Goal: Task Accomplishment & Management: Use online tool/utility

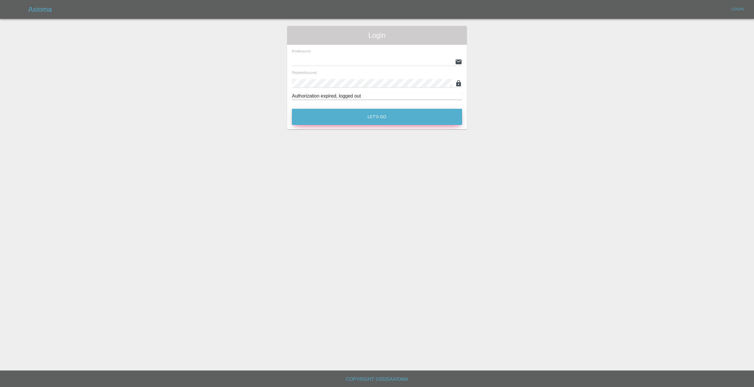
type input "[EMAIL_ADDRESS][DOMAIN_NAME]"
click at [349, 118] on button "Let's Go" at bounding box center [377, 117] width 170 height 16
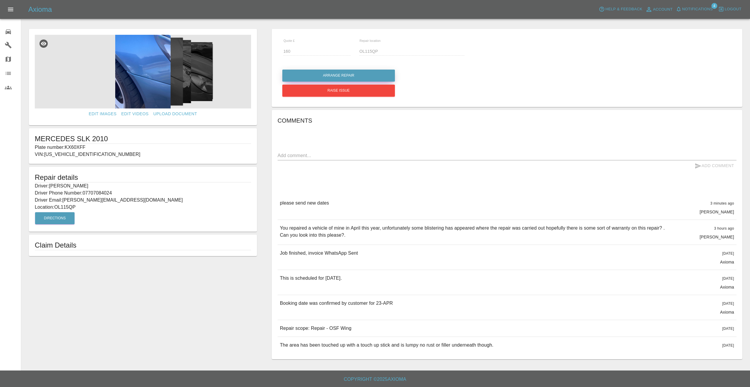
click at [358, 74] on button "Arrange Repair" at bounding box center [338, 76] width 113 height 12
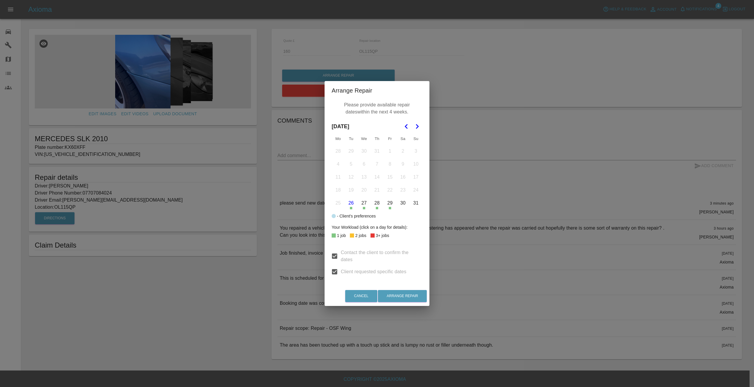
click at [415, 124] on icon "Go to the Next Month" at bounding box center [417, 126] width 7 height 7
click at [350, 155] on button "2" at bounding box center [351, 151] width 12 height 12
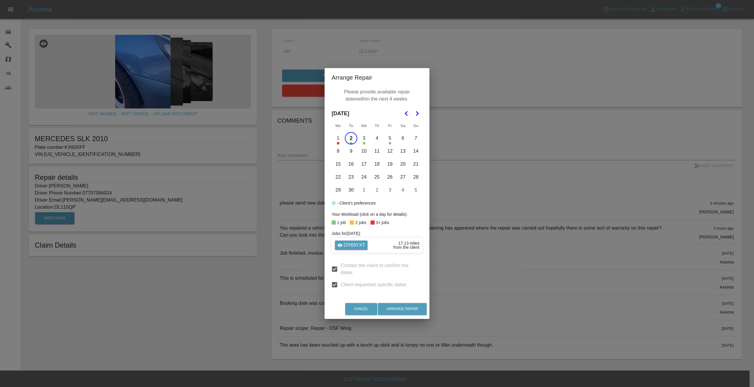
click at [362, 141] on button "3" at bounding box center [364, 138] width 12 height 12
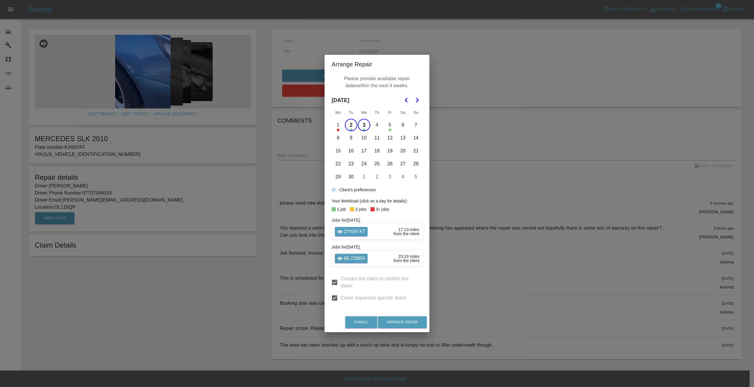
click at [387, 123] on button "5" at bounding box center [390, 125] width 12 height 12
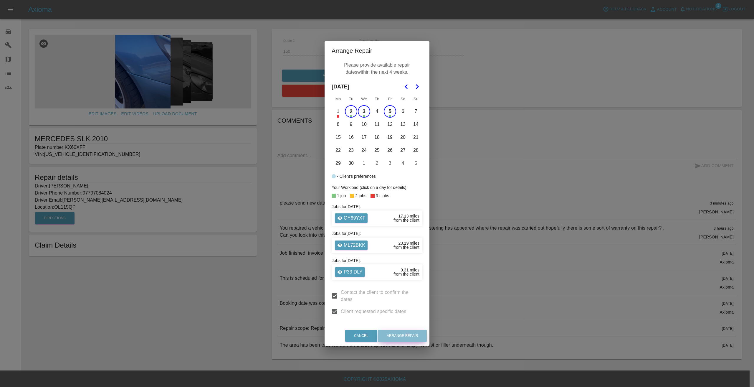
click at [402, 333] on button "Arrange Repair" at bounding box center [402, 336] width 49 height 12
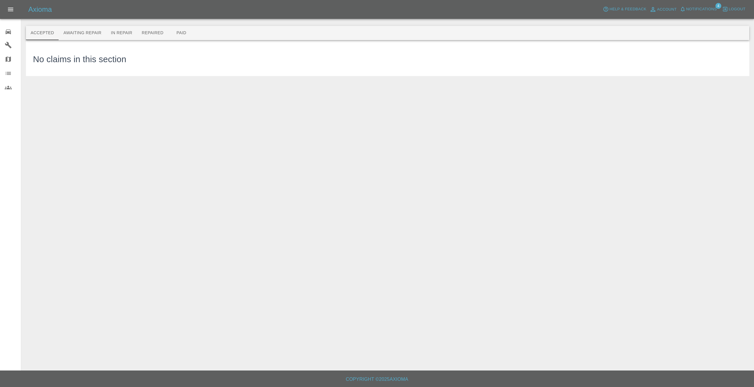
drag, startPoint x: 69, startPoint y: 98, endPoint x: 72, endPoint y: 90, distance: 7.8
click at [69, 98] on main "Accepted Awaiting Repair In Repair Repaired Paid No claims in this section" at bounding box center [377, 185] width 754 height 370
click at [85, 31] on button "Awaiting Repair" at bounding box center [82, 33] width 47 height 14
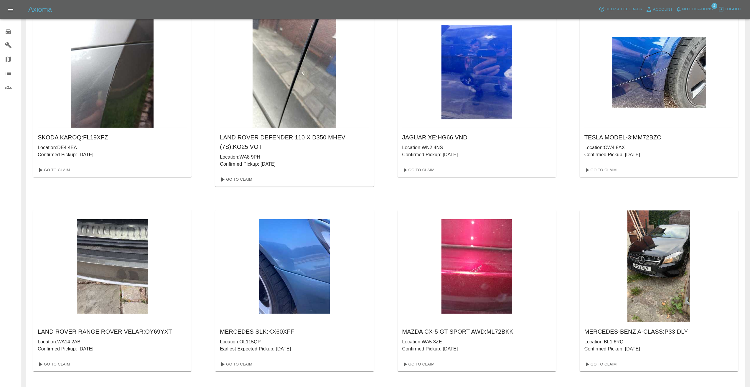
scroll to position [295, 0]
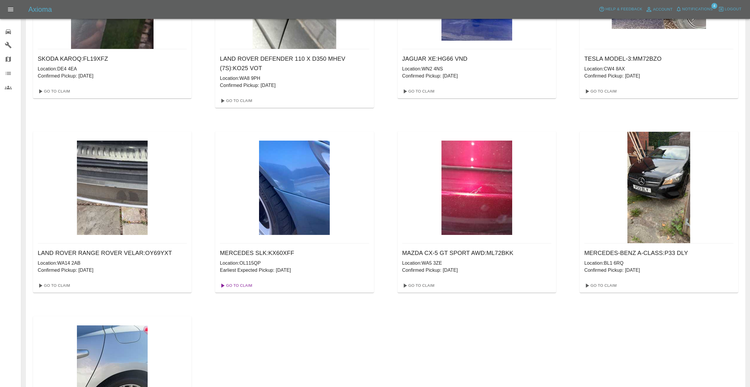
click at [237, 286] on link "Go To Claim" at bounding box center [235, 285] width 36 height 9
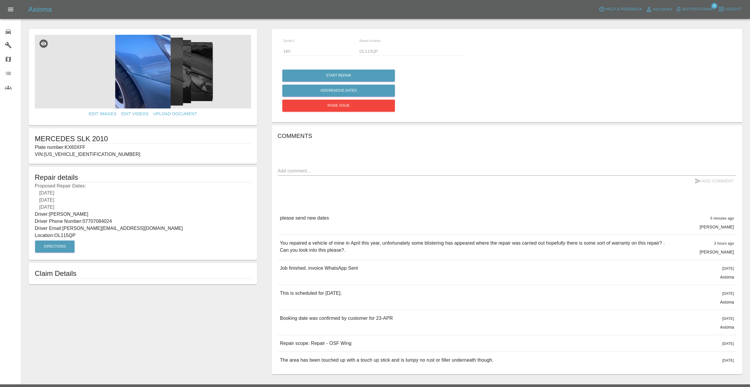
scroll to position [16, 0]
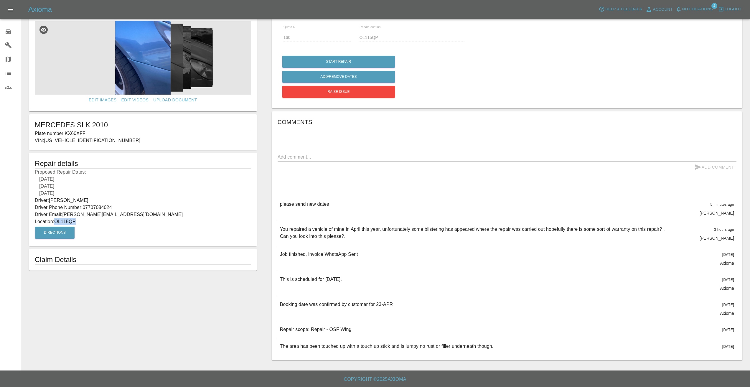
drag, startPoint x: 78, startPoint y: 219, endPoint x: 55, endPoint y: 218, distance: 22.7
click at [55, 218] on p "Location: OL115QP" at bounding box center [143, 221] width 216 height 7
copy p "OL115QP"
click at [163, 176] on div "[DATE]" at bounding box center [143, 179] width 216 height 7
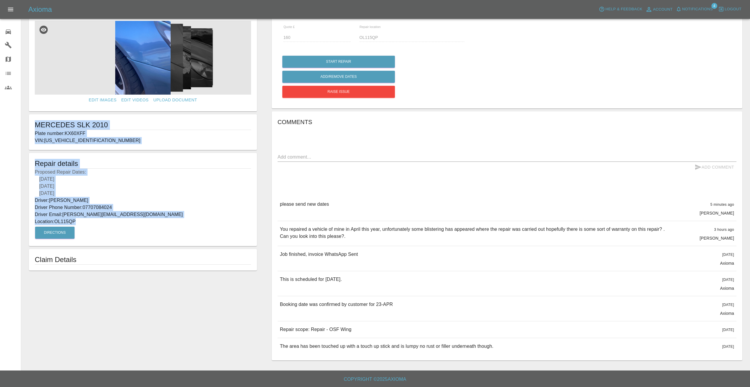
drag, startPoint x: 89, startPoint y: 221, endPoint x: 31, endPoint y: 124, distance: 113.0
click at [31, 124] on form "Edit Images Edit Videos Upload Document MERCEDES SLK 2010 Plate number: KX60XFF…" at bounding box center [143, 142] width 234 height 255
copy form "MERCEDES SLK 2010 Plate number: KX60XFF VIN: [US_VEHICLE_IDENTIFICATION_NUMBER]…"
